Goal: Task Accomplishment & Management: Use online tool/utility

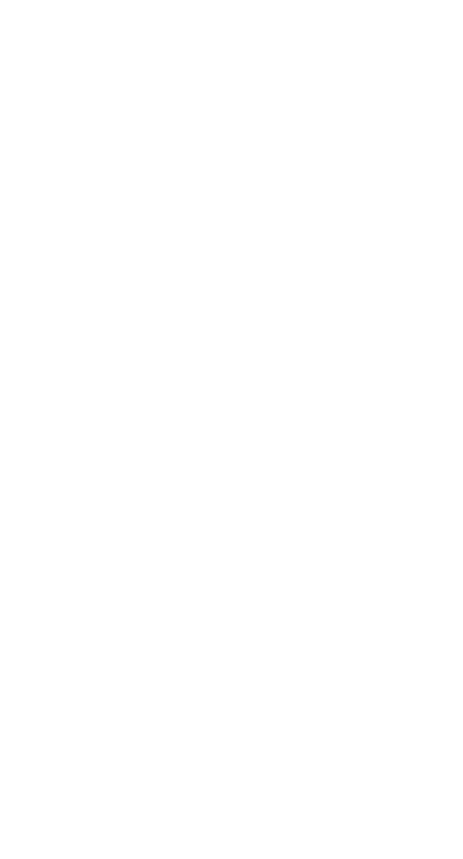
click at [340, 4] on html at bounding box center [231, 2] width 463 height 4
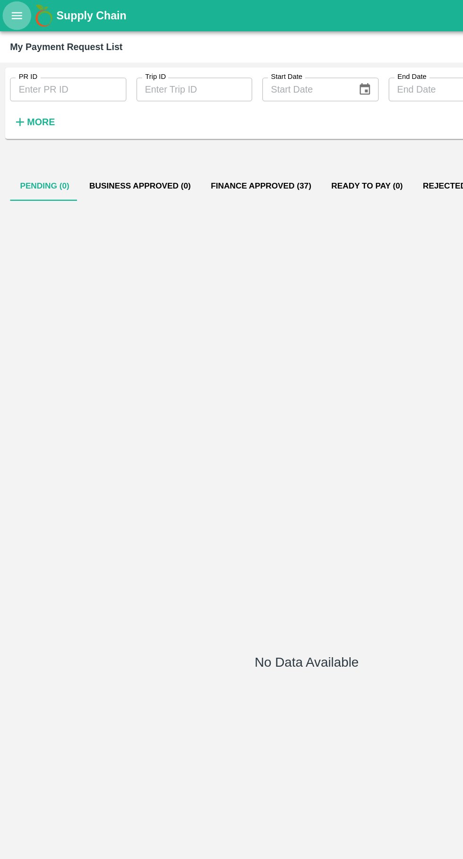
click at [13, 12] on icon "open drawer" at bounding box center [13, 11] width 8 height 5
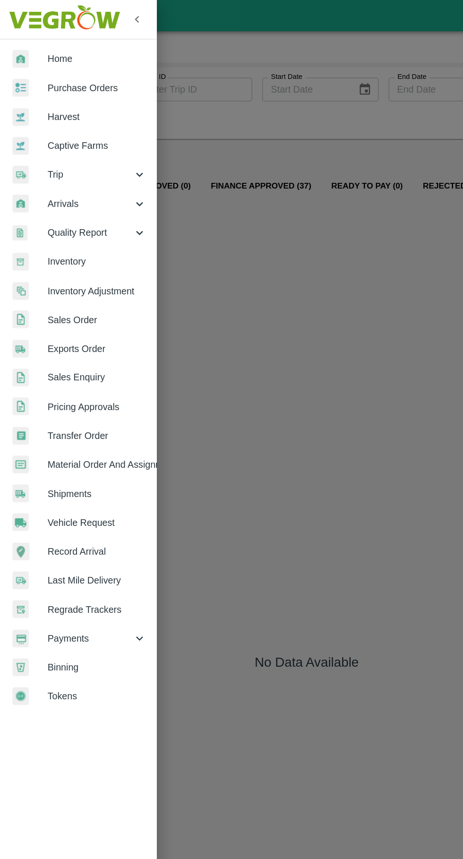
click at [41, 395] on span "Vehicle Request" at bounding box center [73, 394] width 75 height 10
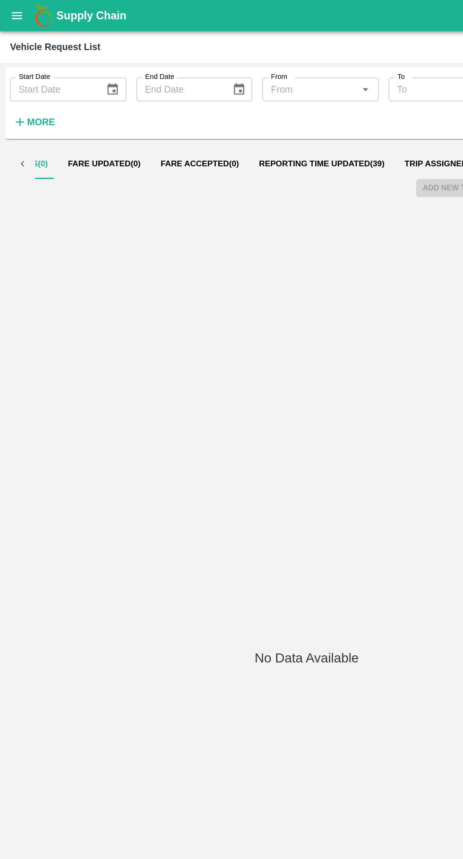
scroll to position [0, 75]
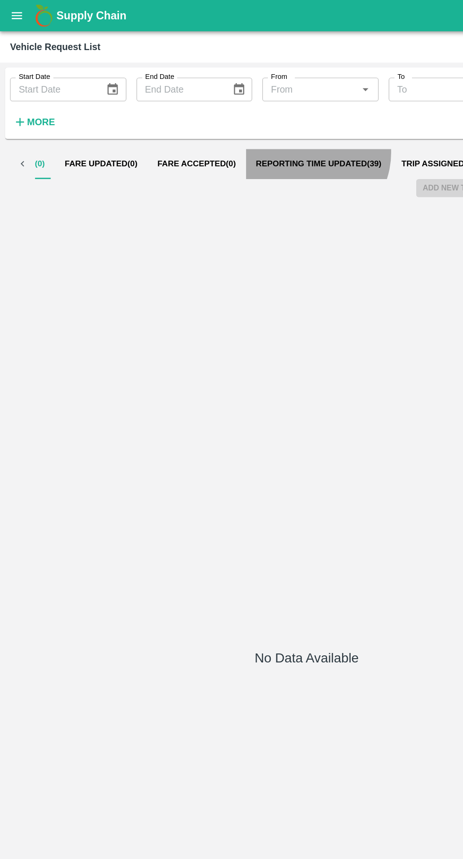
click at [222, 115] on button "Reporting Time Updated ( 39 )" at bounding box center [241, 123] width 110 height 23
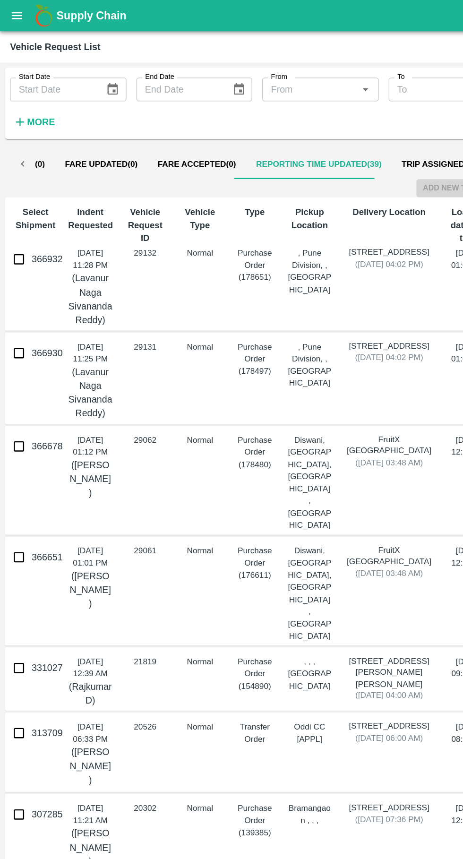
click at [18, 276] on input "366930" at bounding box center [14, 266] width 19 height 19
checkbox input "true"
click at [11, 198] on input "366932" at bounding box center [14, 195] width 19 height 19
checkbox input "true"
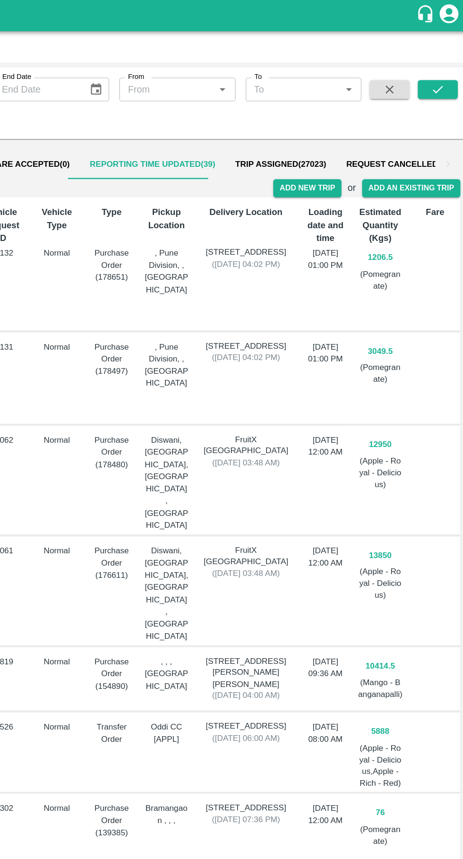
click at [344, 143] on button "Add New Trip" at bounding box center [339, 142] width 51 height 14
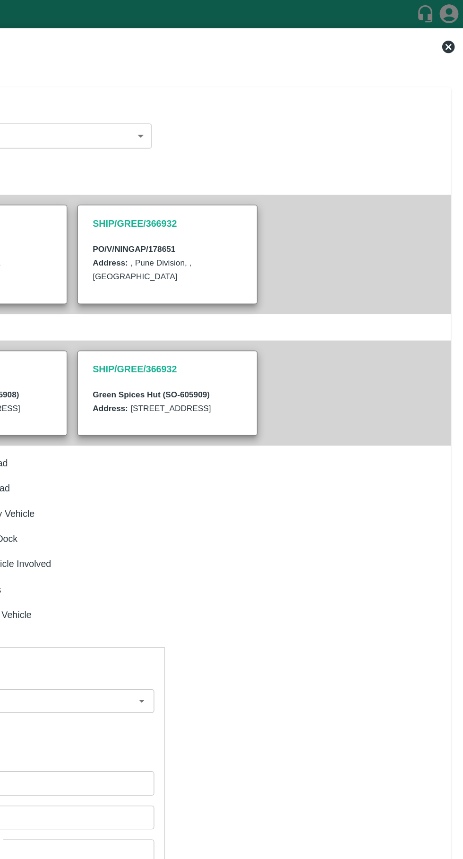
type input "3049.5"
type input "Normal"
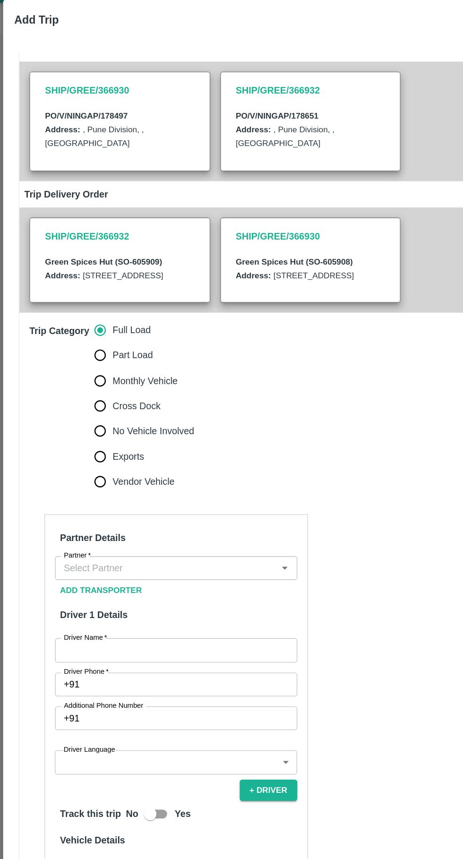
scroll to position [153, 0]
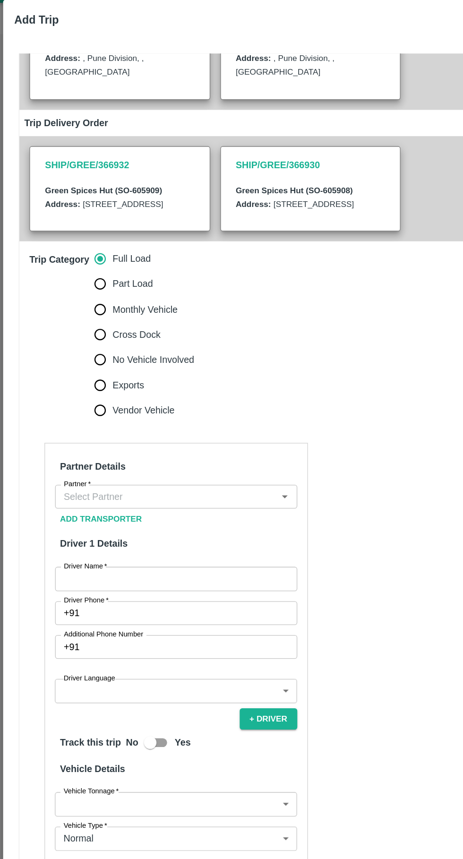
click at [75, 397] on input "Partner   *" at bounding box center [125, 396] width 162 height 12
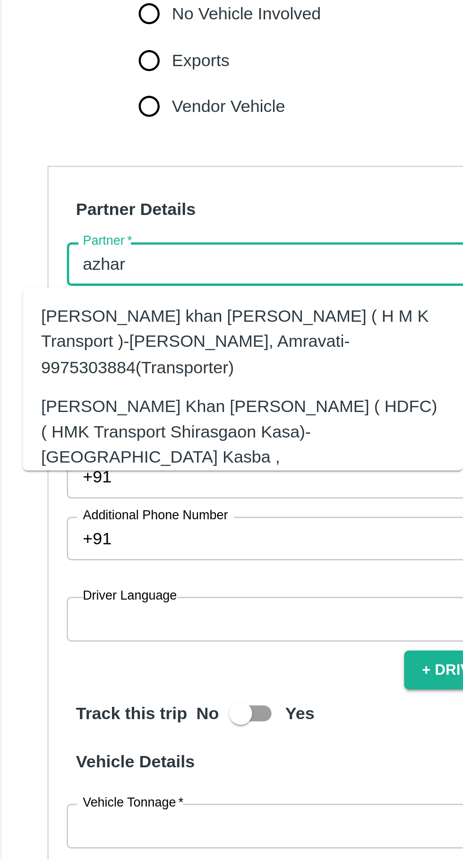
click at [69, 450] on div "Azhar Ahmad Khan Aziz Ahmad ( HDFC) ( HMK Transport Shirasgaon Kasa)-Shirasgaon…" at bounding box center [114, 471] width 167 height 42
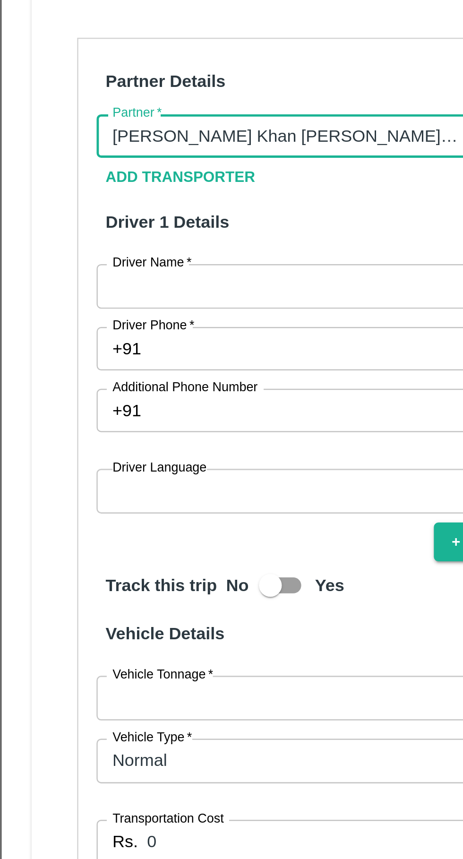
type input "Azhar Ahmad Khan Aziz Ahmad ( HDFC) ( HMK Transport Shirasgaon Kasa)-Shirasgaon…"
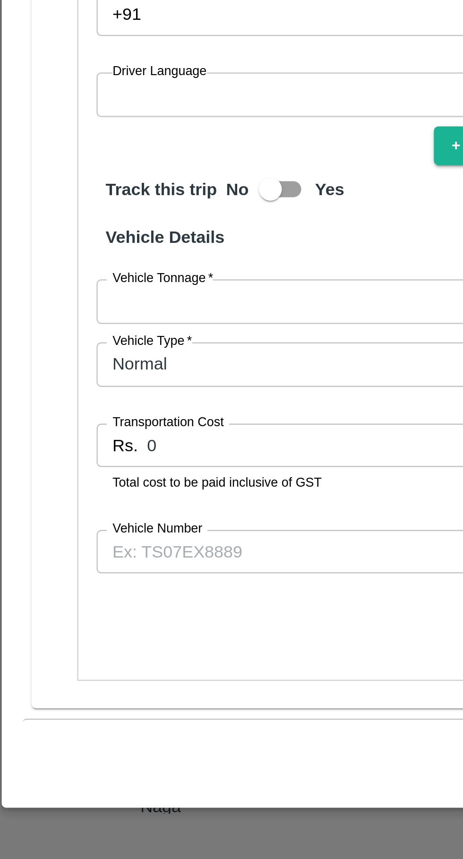
click at [97, 734] on input "Vehicle Number" at bounding box center [133, 732] width 183 height 18
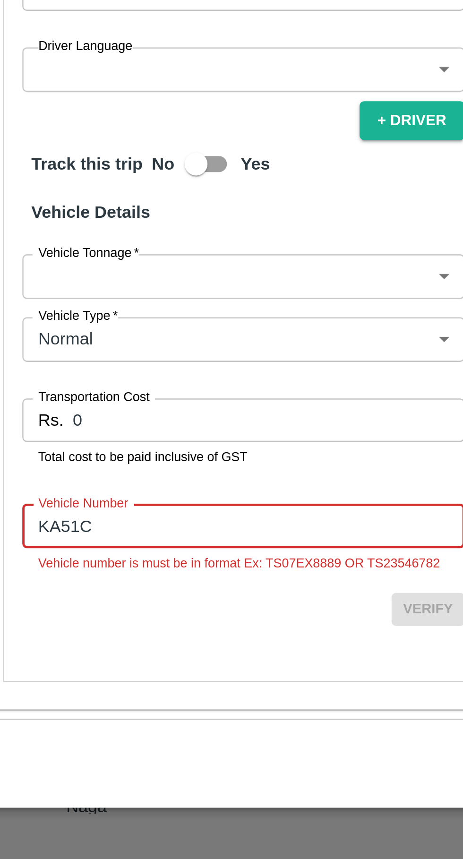
click at [107, 731] on input "KA51C" at bounding box center [133, 722] width 183 height 18
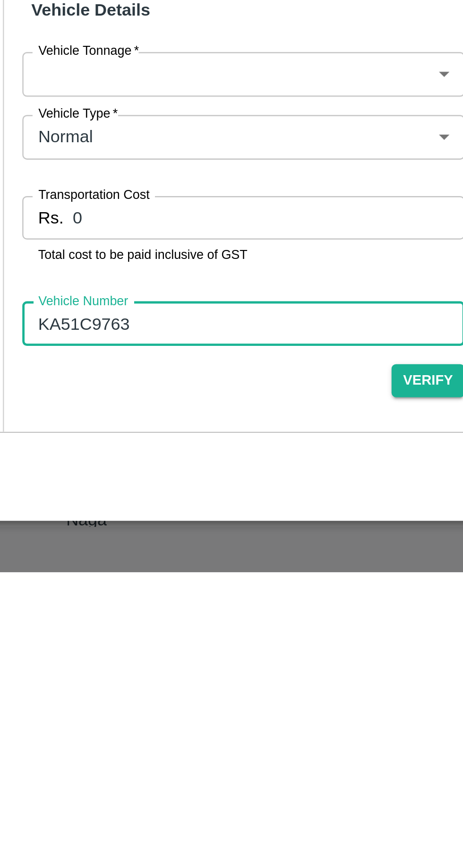
scroll to position [110, 0]
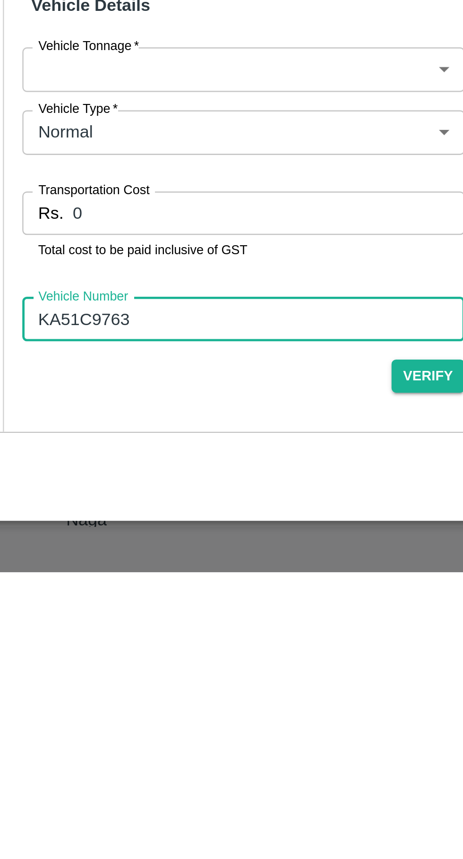
type input "KA51C9763"
click at [125, 720] on input "0" at bounding box center [143, 711] width 162 height 18
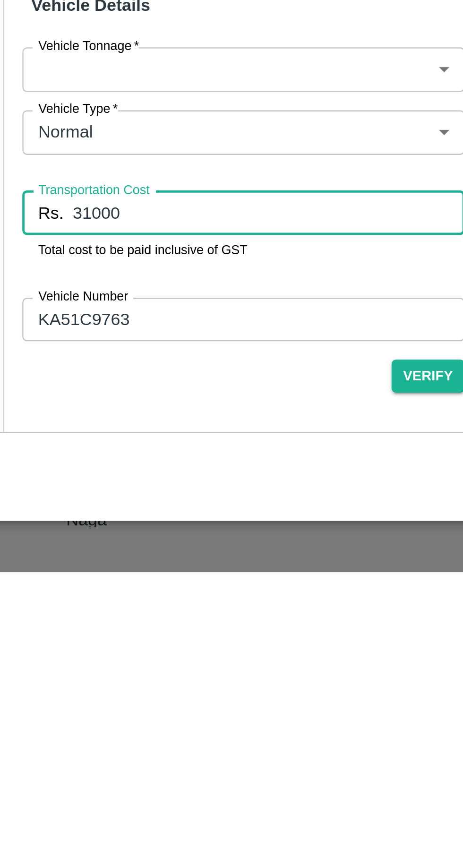
type input "31000"
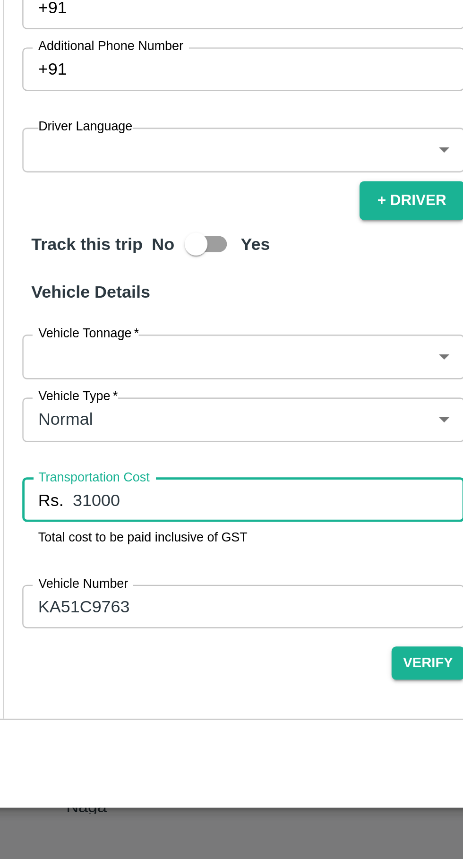
click at [147, 669] on body "Supply Chain Vehicle Request List Start Date Start Date End Date End Date From …" at bounding box center [231, 429] width 463 height 859
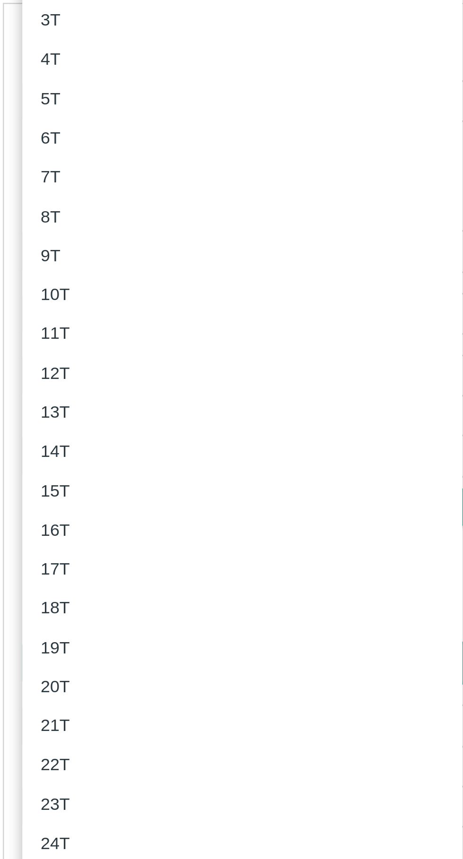
click at [64, 432] on div "6T" at bounding box center [132, 434] width 167 height 10
type input "6000"
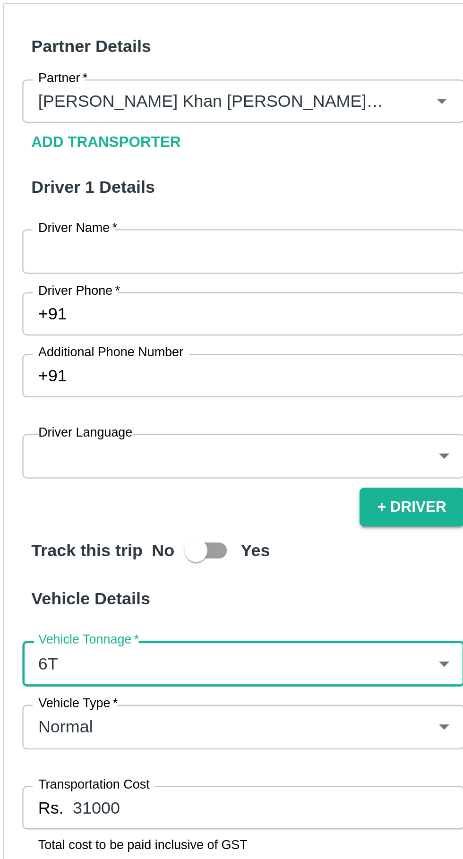
click at [110, 490] on input "Driver Name   *" at bounding box center [133, 481] width 183 height 18
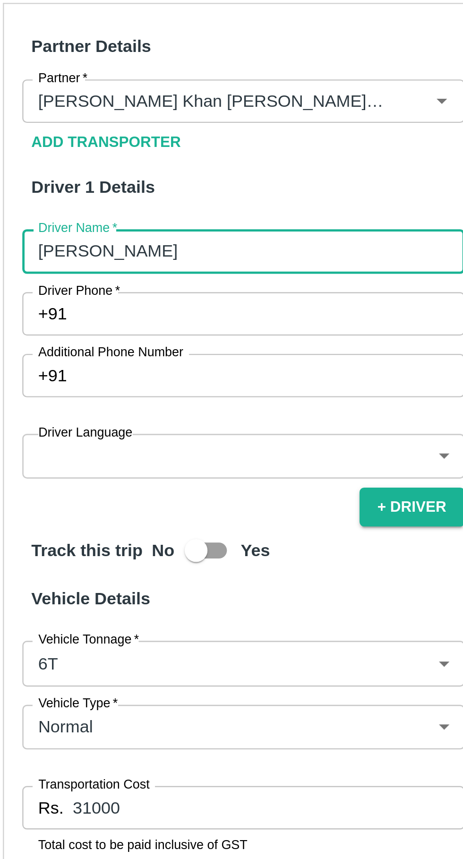
scroll to position [154, 0]
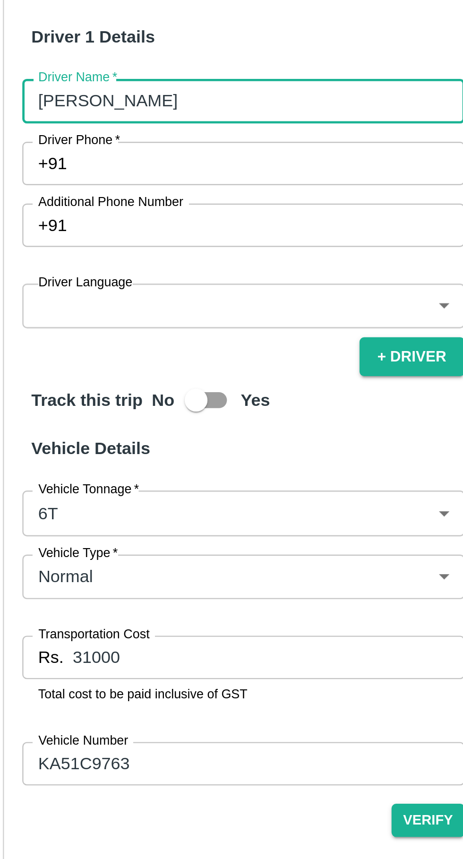
type input "Nisar khan"
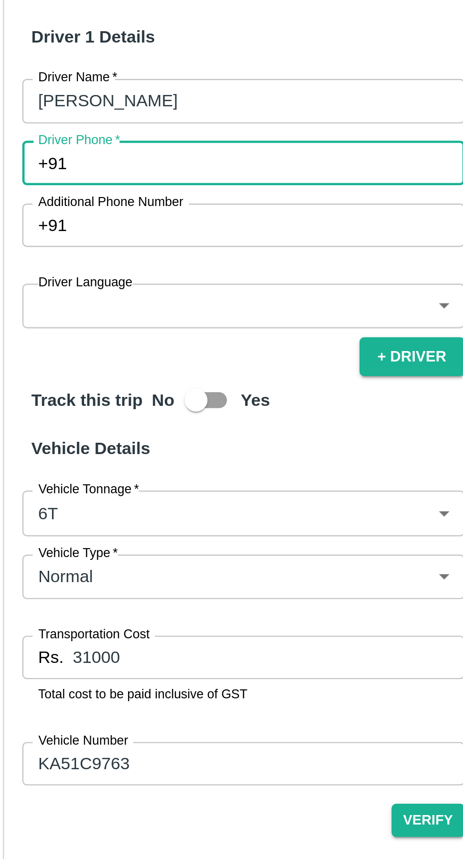
paste input "9972644372"
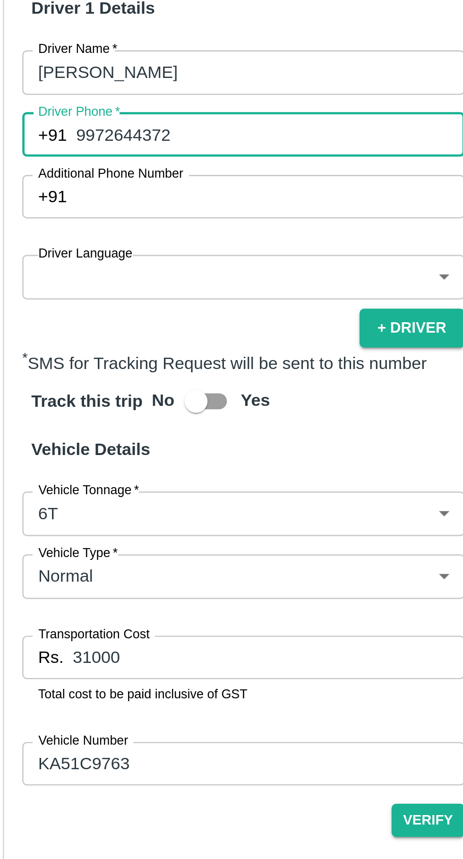
type input "9972644372"
click at [125, 543] on body "Supply Chain Vehicle Request List Start Date Start Date End Date End Date From …" at bounding box center [231, 429] width 463 height 859
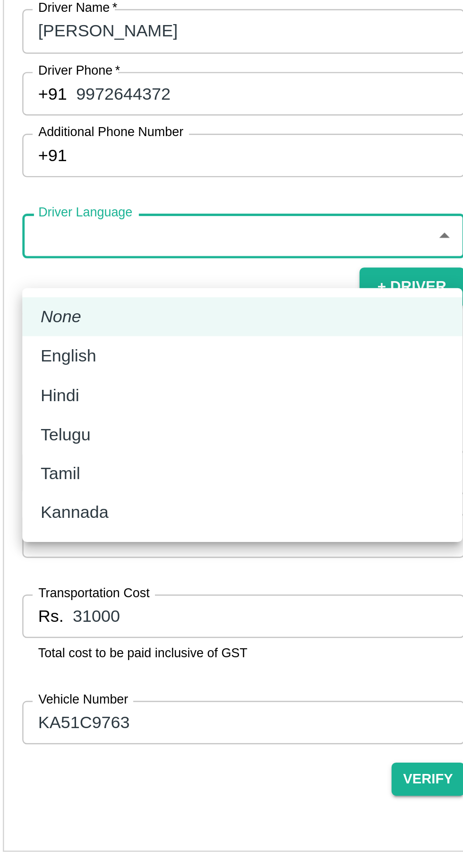
click at [85, 599] on div "Hindi" at bounding box center [132, 597] width 167 height 10
type input "hi"
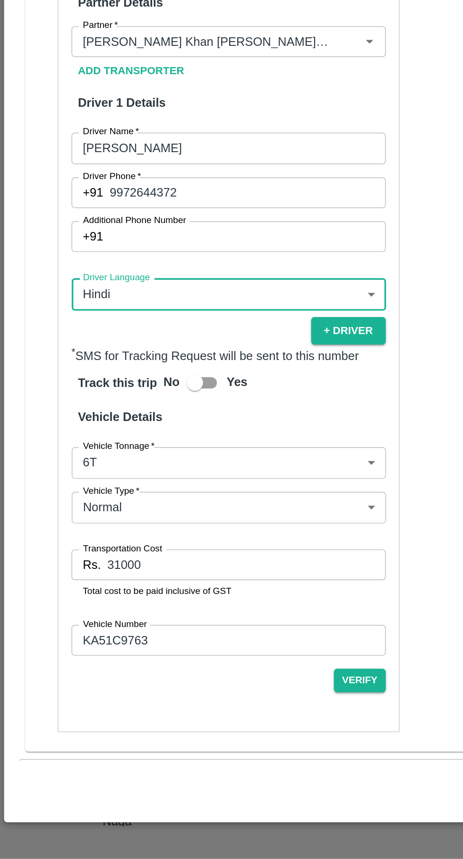
scroll to position [0, 0]
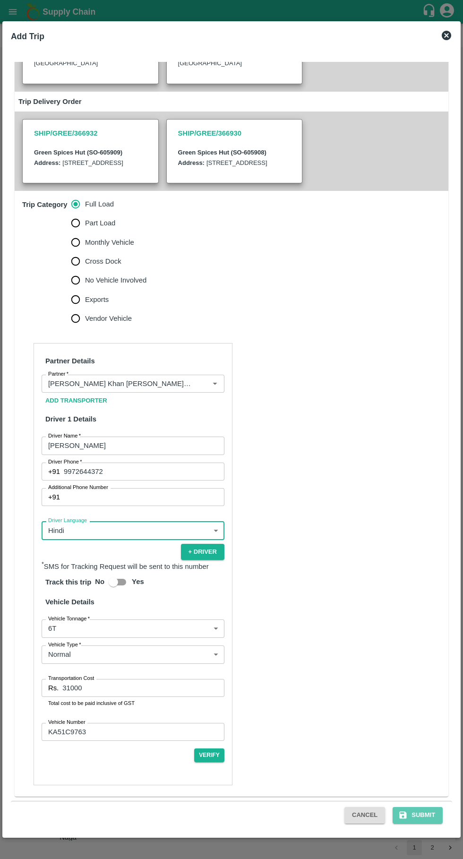
click at [421, 821] on button "Submit" at bounding box center [418, 815] width 50 height 17
click at [428, 825] on div "Cancel Submit" at bounding box center [231, 815] width 441 height 28
click at [415, 830] on div "Trip Details Trip Type Fruit Movement 1 Trip Type Trip Pickup Order SHIP/GREE/3…" at bounding box center [231, 440] width 449 height 786
click at [413, 810] on button "Submit" at bounding box center [418, 815] width 50 height 17
click at [415, 830] on div "Trip Details Trip Type Fruit Movement 1 Trip Type Trip Pickup Order SHIP/GREE/3…" at bounding box center [231, 440] width 449 height 786
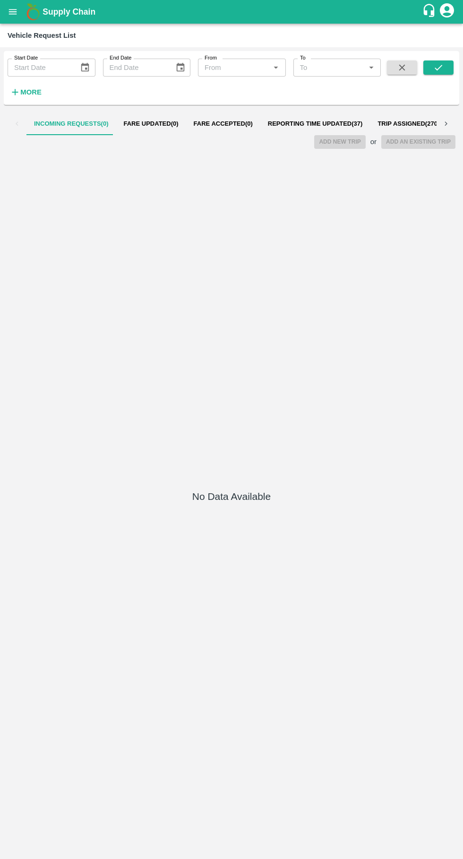
click at [308, 124] on span "Reporting Time Updated ( 37 )" at bounding box center [315, 124] width 95 height 8
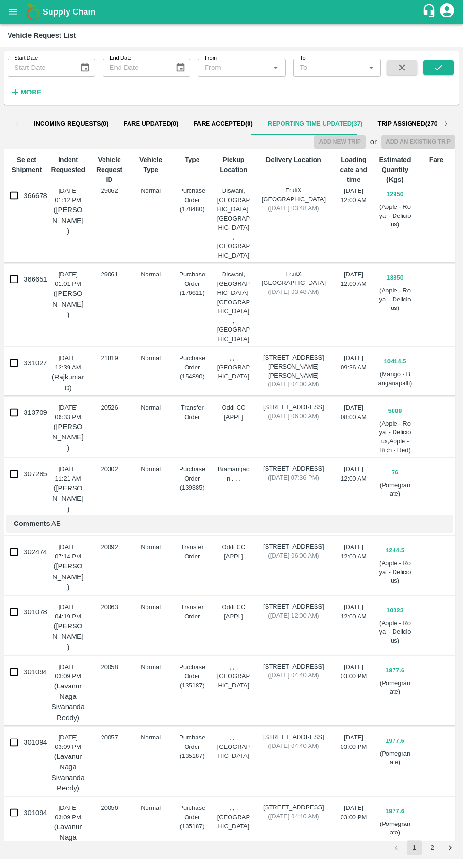
click at [17, 20] on button "open drawer" at bounding box center [13, 12] width 22 height 22
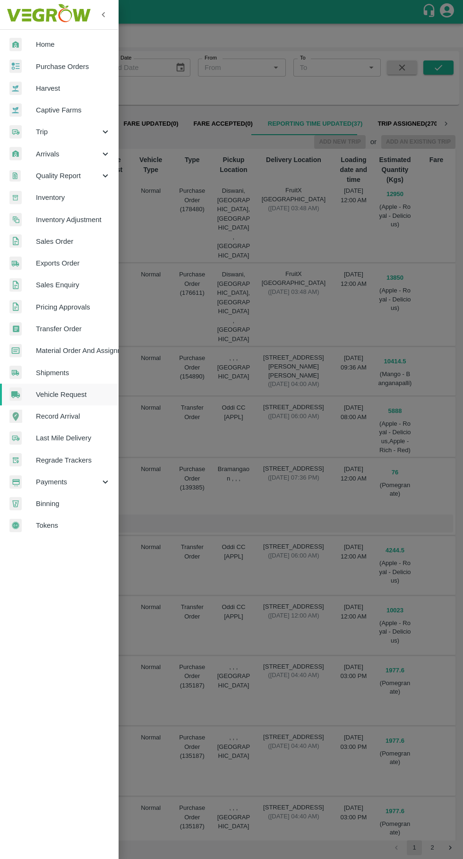
click at [42, 132] on span "Trip" at bounding box center [68, 132] width 64 height 10
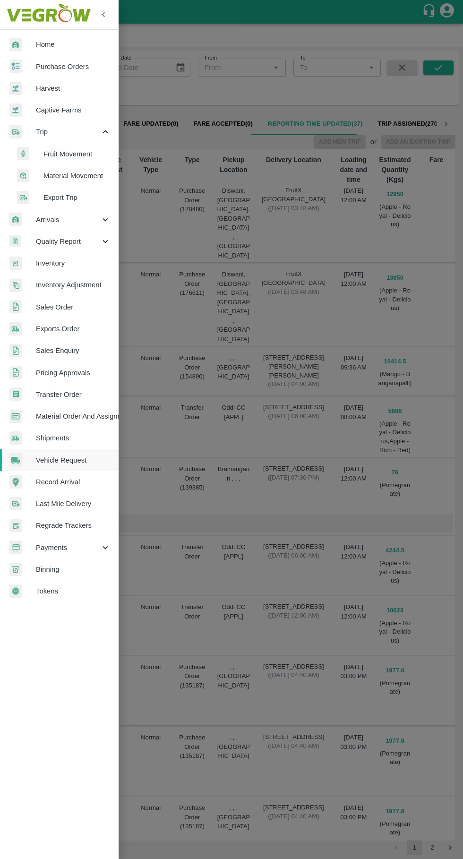
click at [64, 149] on span "Fruit Movement" at bounding box center [76, 154] width 67 height 10
